Goal: Obtain resource: Download file/media

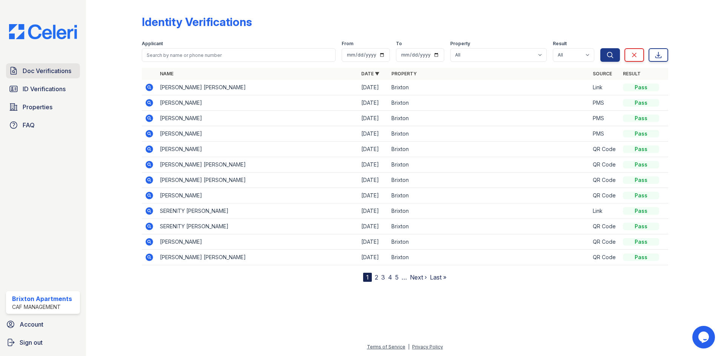
click at [46, 70] on span "Doc Verifications" at bounding box center [47, 70] width 49 height 9
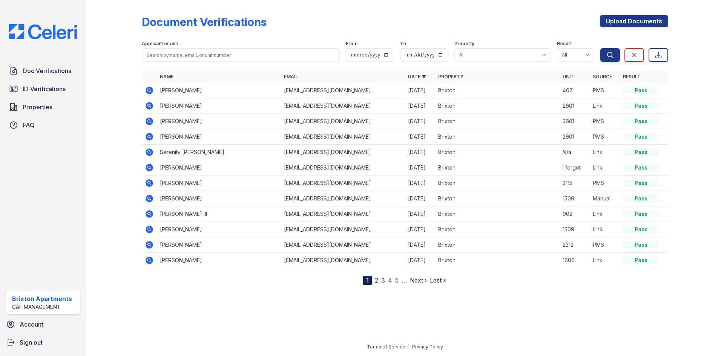
click at [152, 169] on icon at bounding box center [149, 168] width 8 height 8
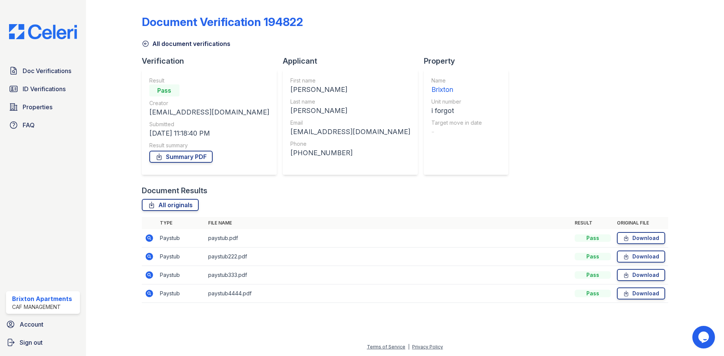
click at [149, 236] on icon at bounding box center [149, 238] width 8 height 8
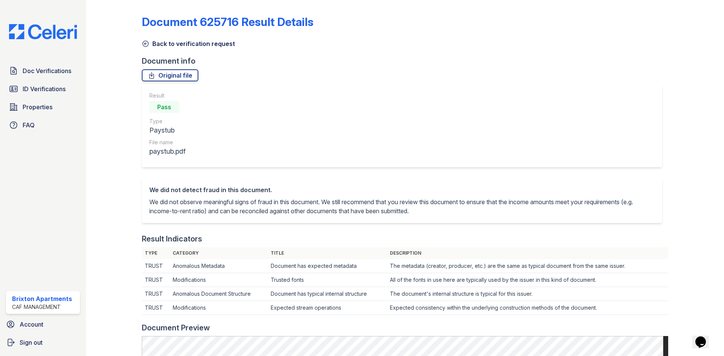
click at [150, 43] on link "Back to verification request" at bounding box center [188, 43] width 93 height 9
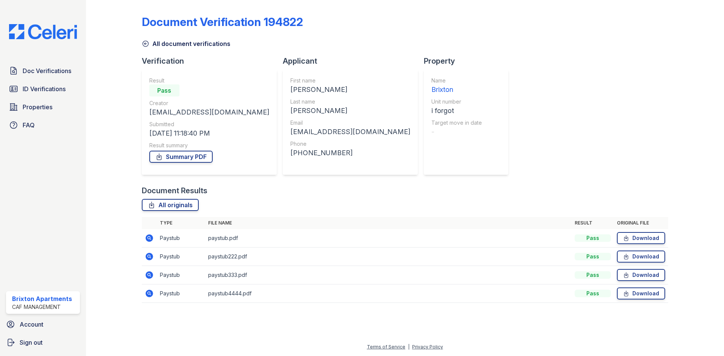
click at [152, 254] on icon at bounding box center [149, 256] width 9 height 9
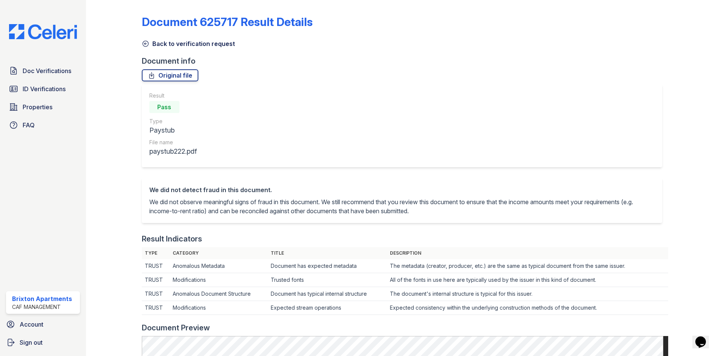
click at [143, 44] on icon at bounding box center [146, 44] width 8 height 8
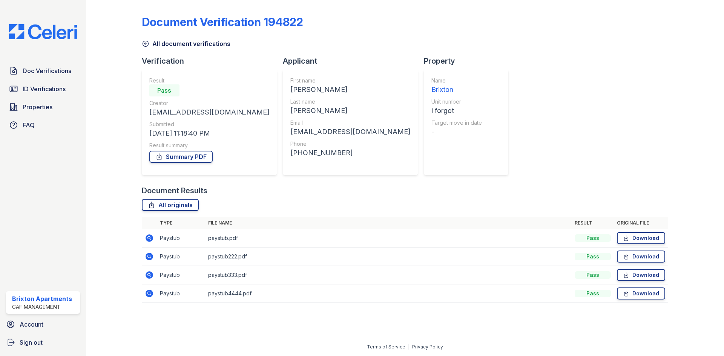
click at [148, 273] on icon at bounding box center [149, 275] width 8 height 8
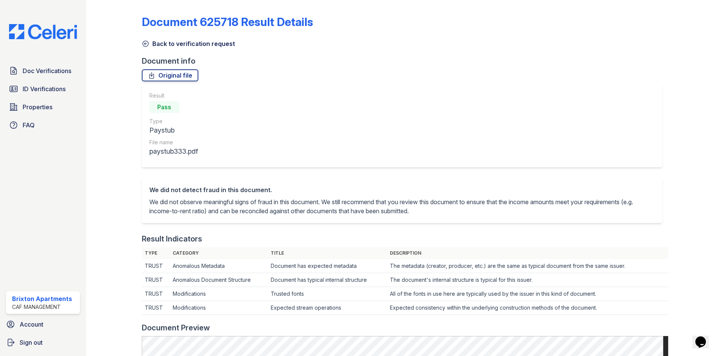
click at [150, 41] on link "Back to verification request" at bounding box center [188, 43] width 93 height 9
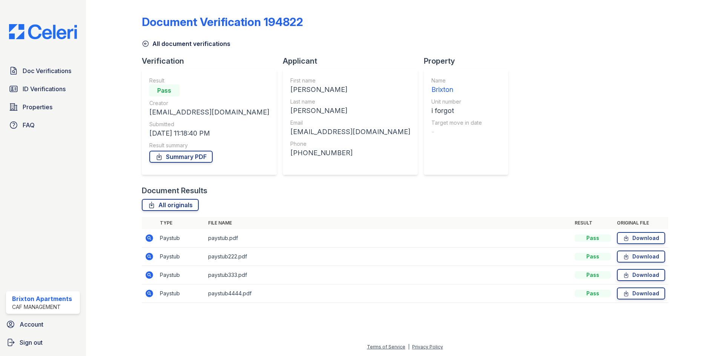
click at [148, 300] on td at bounding box center [149, 294] width 15 height 18
click at [148, 291] on icon at bounding box center [149, 294] width 8 height 8
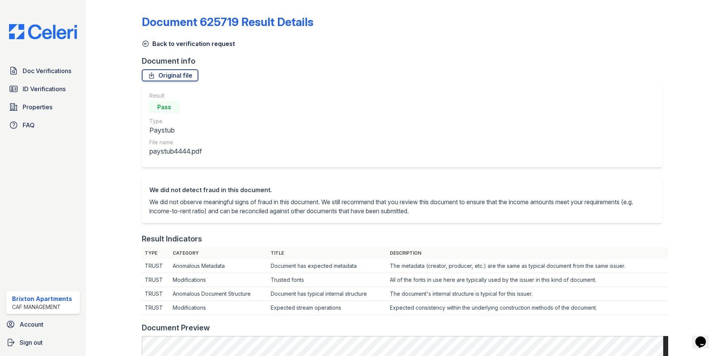
click at [143, 46] on icon at bounding box center [146, 44] width 8 height 8
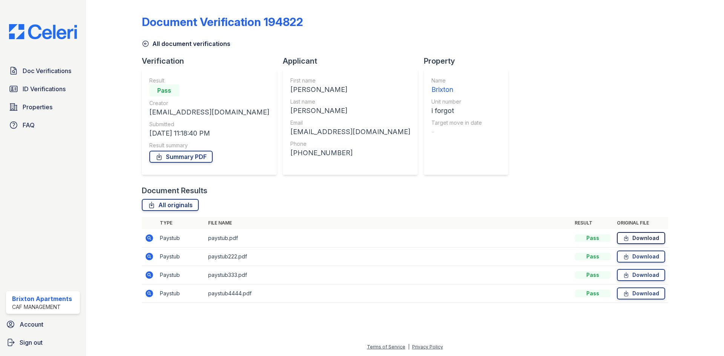
click at [638, 238] on link "Download" at bounding box center [641, 238] width 48 height 12
click at [639, 256] on link "Download" at bounding box center [641, 257] width 48 height 12
click at [638, 274] on link "Download" at bounding box center [641, 275] width 48 height 12
click at [640, 290] on link "Download" at bounding box center [641, 294] width 48 height 12
drag, startPoint x: 525, startPoint y: 215, endPoint x: 386, endPoint y: 98, distance: 182.4
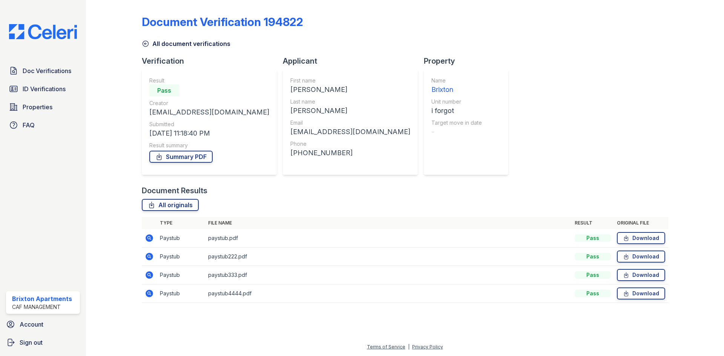
click at [416, 126] on div "Document Verification 194822 All document verifications Verification Result Pas…" at bounding box center [405, 157] width 526 height 308
click at [351, 37] on div "All document verifications" at bounding box center [405, 42] width 526 height 14
click at [174, 157] on link "Summary PDF" at bounding box center [180, 157] width 63 height 12
